Goal: Task Accomplishment & Management: Complete application form

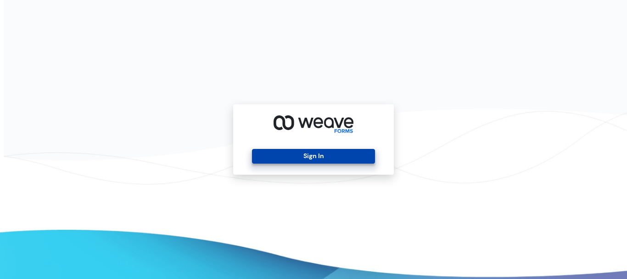
click at [311, 153] on button "Sign In" at bounding box center [313, 156] width 123 height 15
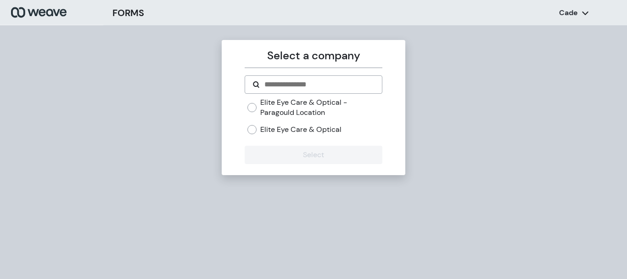
click at [286, 131] on label "Elite Eye Care & Optical" at bounding box center [300, 129] width 81 height 10
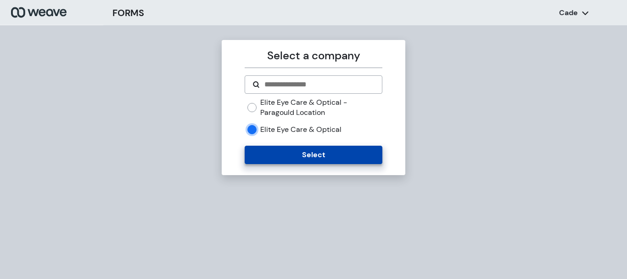
click at [307, 161] on button "Select" at bounding box center [313, 155] width 137 height 18
